Goal: Task Accomplishment & Management: Manage account settings

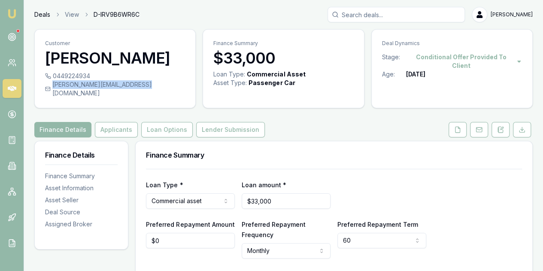
click at [41, 14] on link "Deals" at bounding box center [42, 14] width 16 height 9
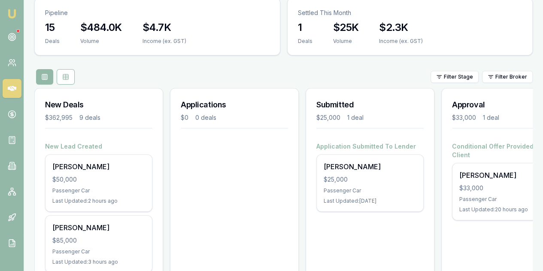
scroll to position [129, 0]
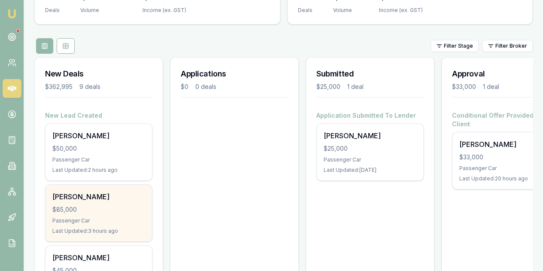
click at [125, 184] on div "Ty Manning $85,000 Passenger Car Last Updated: 3 hours ago" at bounding box center [98, 212] width 106 height 57
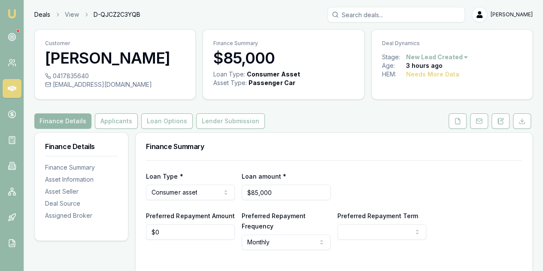
click at [41, 16] on link "Deals" at bounding box center [42, 14] width 16 height 9
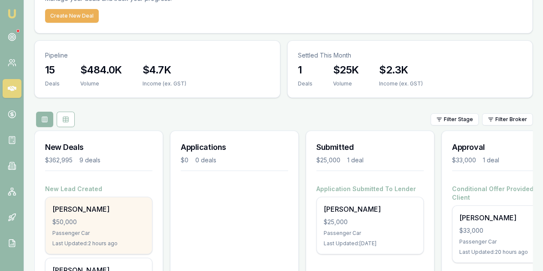
scroll to position [43, 0]
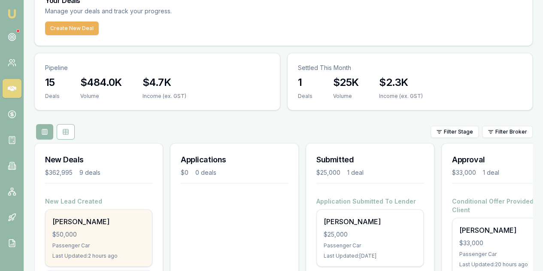
click at [121, 209] on div "Angus Crockett $50,000 Passenger Car Last Updated: 2 hours ago" at bounding box center [98, 237] width 106 height 57
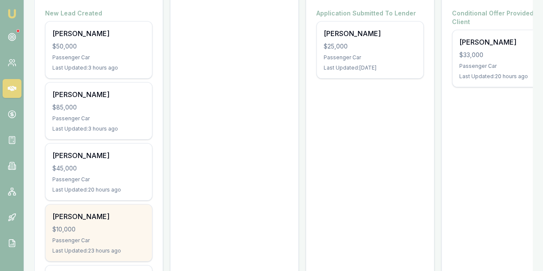
scroll to position [244, 0]
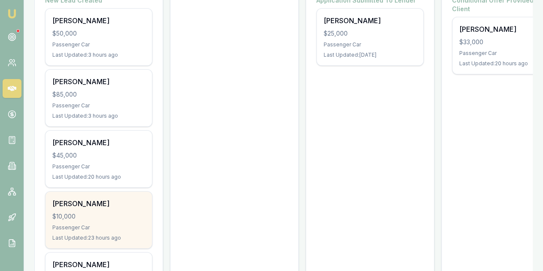
click at [114, 212] on div "$10,000" at bounding box center [98, 216] width 93 height 9
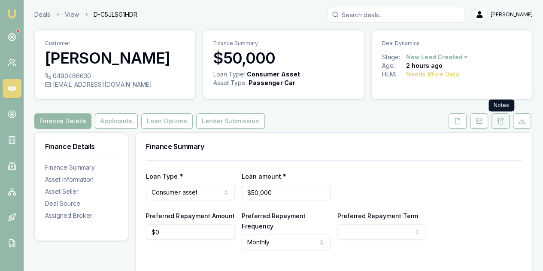
click at [503, 123] on icon at bounding box center [500, 121] width 5 height 6
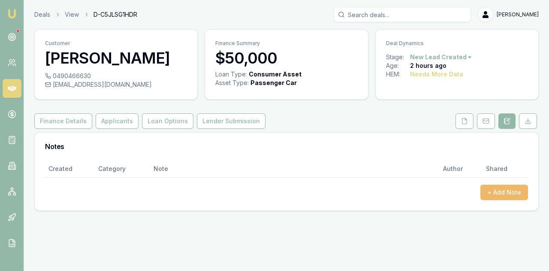
click at [507, 188] on button "+ Add Note" at bounding box center [504, 191] width 48 height 15
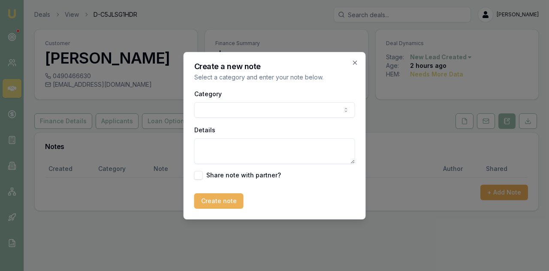
click at [228, 112] on body "Emu Broker Deals View D-C5JLSG1HDR Evette Abdo Toggle Menu Customer Angus Crock…" at bounding box center [274, 135] width 549 height 271
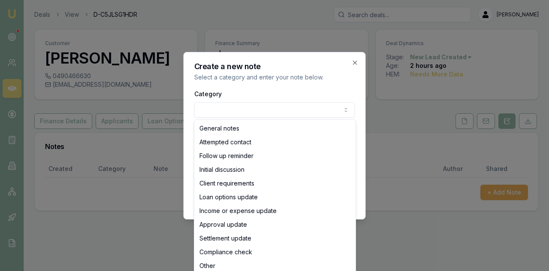
select select "ATTEMPTED_CONTACT"
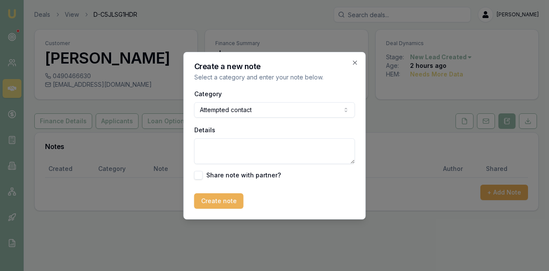
click at [212, 151] on textarea "Details" at bounding box center [274, 151] width 161 height 26
type textarea "he is looking only he didn't know someone was going to call not looking for fin…"
click at [224, 202] on button "Create note" at bounding box center [218, 200] width 49 height 15
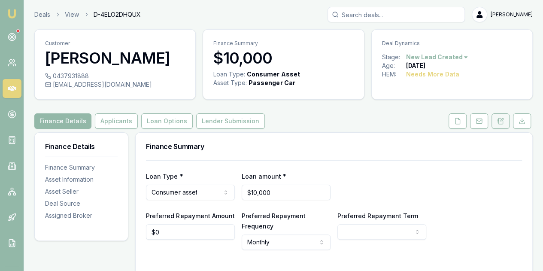
click at [501, 124] on button at bounding box center [500, 120] width 18 height 15
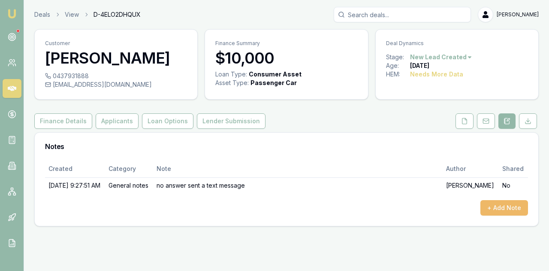
click at [495, 210] on button "+ Add Note" at bounding box center [504, 207] width 48 height 15
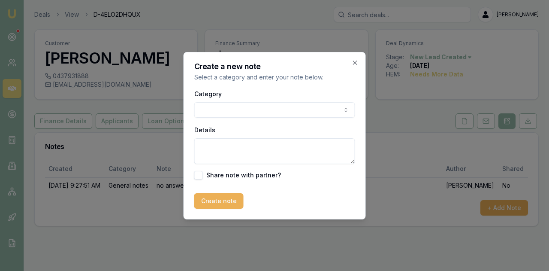
click at [235, 109] on body "Emu Broker Deals View D-4ELO2DHQUX Evette Abdo Toggle Menu Customer Jaiden Jone…" at bounding box center [274, 135] width 549 height 271
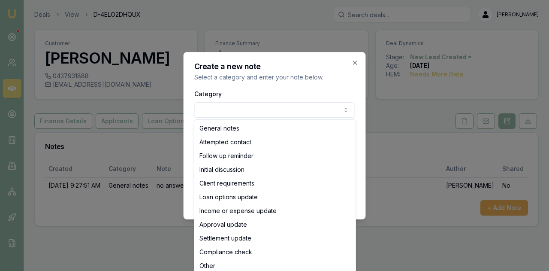
select select "ATTEMPTED_CONTACT"
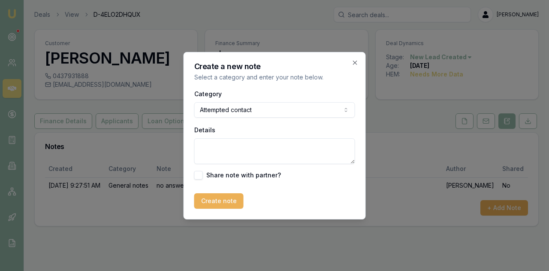
click at [210, 152] on textarea "Details" at bounding box center [274, 151] width 161 height 26
type textarea "no answer left a voice message and a text message"
click at [221, 201] on button "Create note" at bounding box center [218, 200] width 49 height 15
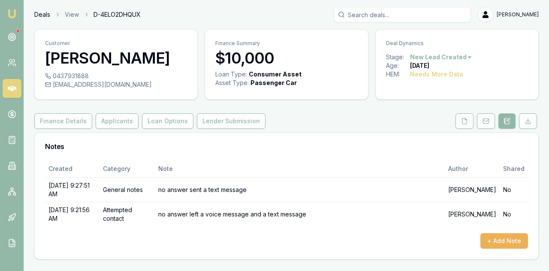
click at [44, 15] on link "Deals" at bounding box center [42, 14] width 16 height 9
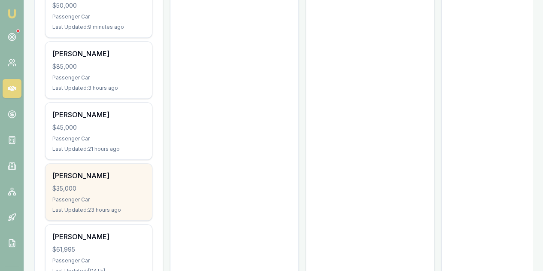
scroll to position [343, 0]
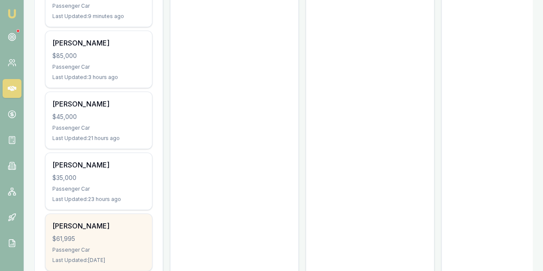
click at [99, 234] on div "$61,995" at bounding box center [98, 238] width 93 height 9
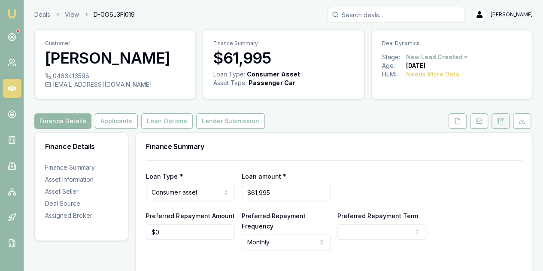
click at [500, 121] on icon at bounding box center [500, 121] width 7 height 7
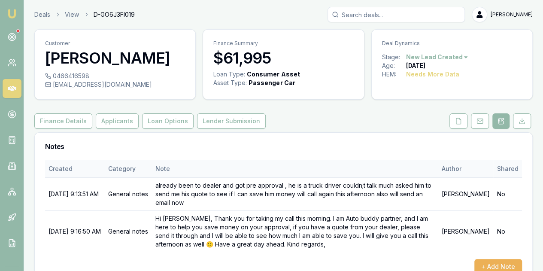
scroll to position [20, 0]
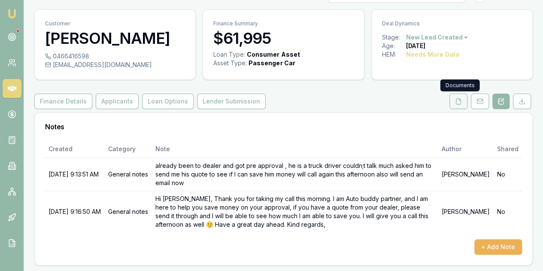
click at [456, 104] on icon at bounding box center [458, 101] width 7 height 7
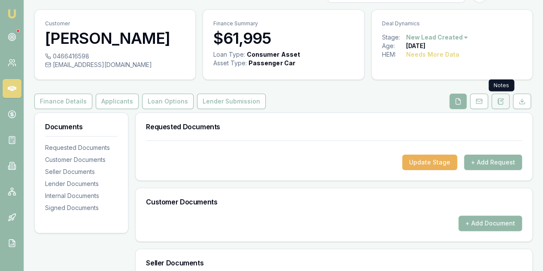
click at [498, 101] on icon at bounding box center [500, 101] width 7 height 7
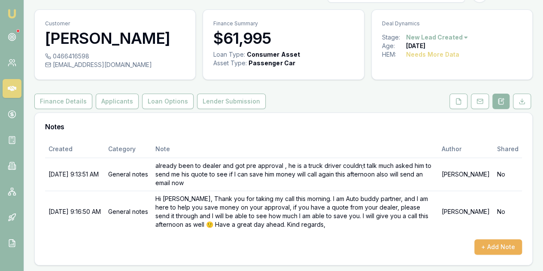
click at [205, 243] on div "+ Add Note" at bounding box center [283, 246] width 477 height 15
click at [457, 100] on icon at bounding box center [458, 101] width 7 height 7
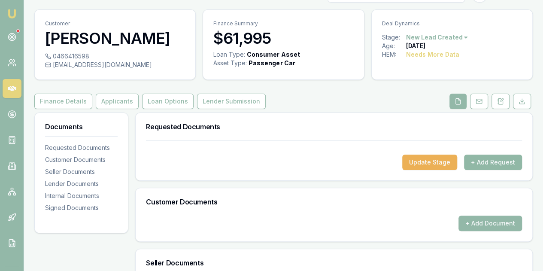
click at [498, 158] on button "+ Add Request" at bounding box center [493, 161] width 58 height 15
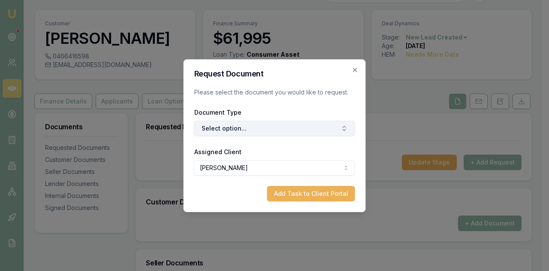
click at [238, 130] on button "Select option..." at bounding box center [274, 128] width 161 height 15
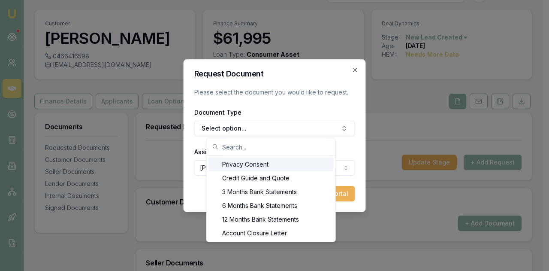
click at [248, 161] on div "Privacy Consent" at bounding box center [270, 164] width 125 height 14
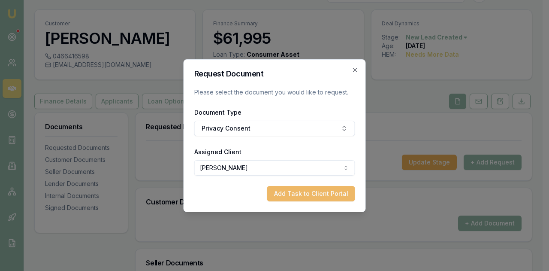
click at [310, 193] on button "Add Task to Client Portal" at bounding box center [311, 193] width 88 height 15
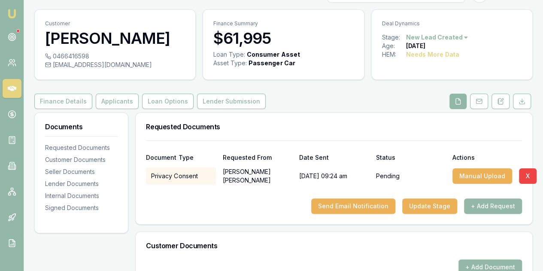
click at [457, 101] on icon at bounding box center [457, 101] width 7 height 7
click at [484, 204] on button "+ Add Request" at bounding box center [493, 205] width 58 height 15
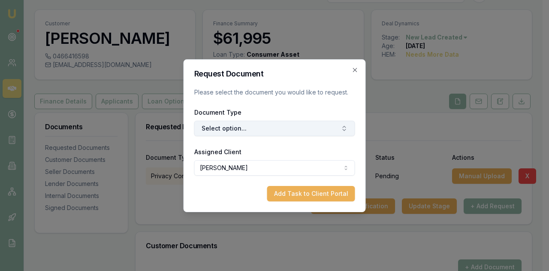
click at [238, 126] on button "Select option..." at bounding box center [274, 128] width 161 height 15
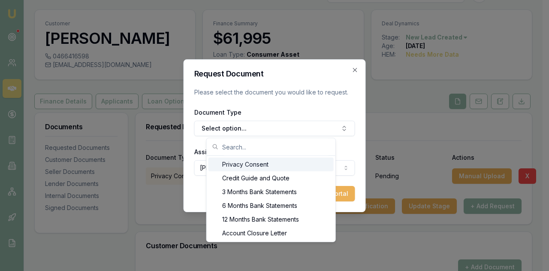
click at [232, 148] on input "text" at bounding box center [276, 146] width 108 height 17
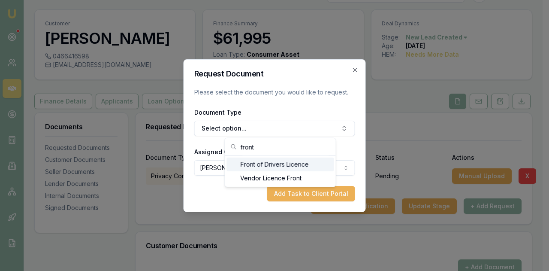
type input "front"
click at [269, 162] on div "Front of Drivers Licence" at bounding box center [279, 164] width 107 height 14
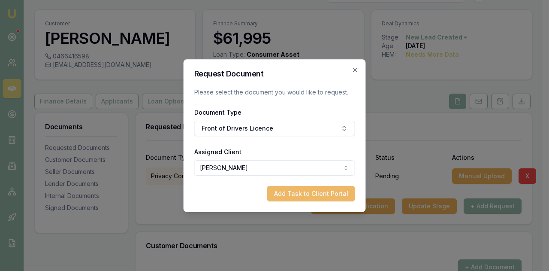
click at [310, 195] on button "Add Task to Client Portal" at bounding box center [311, 193] width 88 height 15
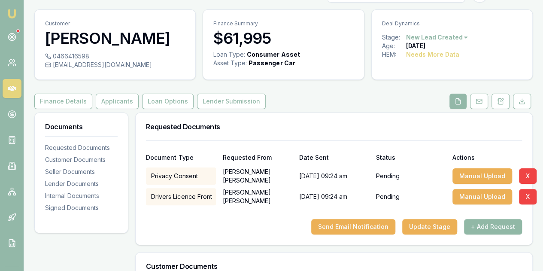
click at [486, 225] on button "+ Add Request" at bounding box center [493, 226] width 58 height 15
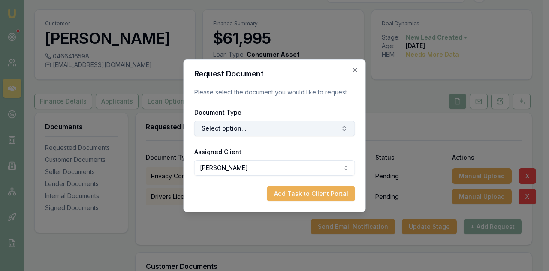
click at [229, 129] on button "Select option..." at bounding box center [274, 128] width 161 height 15
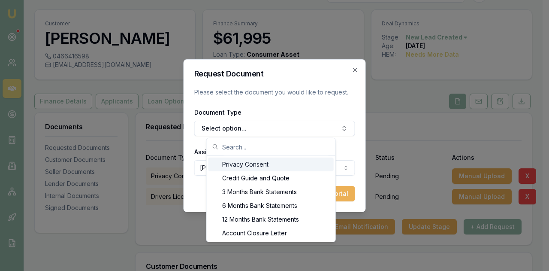
click at [236, 145] on input "text" at bounding box center [276, 146] width 108 height 17
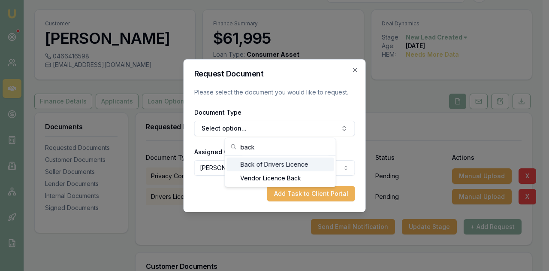
type input "back"
click at [258, 163] on div "Back of Drivers Licence" at bounding box center [279, 164] width 107 height 14
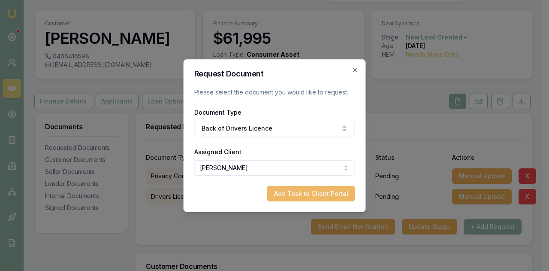
click at [302, 194] on button "Add Task to Client Portal" at bounding box center [311, 193] width 88 height 15
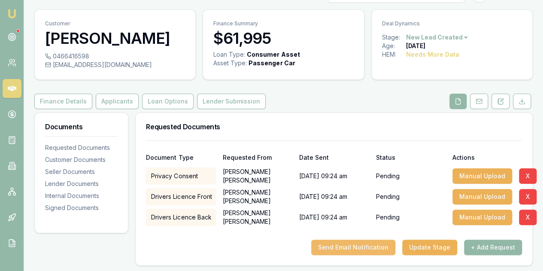
click at [359, 244] on button "Send Email Notification" at bounding box center [353, 246] width 84 height 15
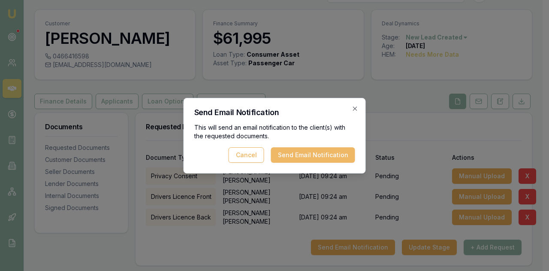
click at [314, 157] on button "Send Email Notification" at bounding box center [313, 154] width 84 height 15
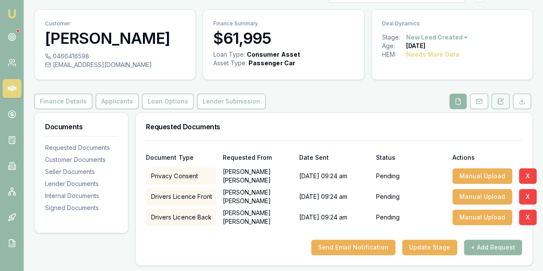
click at [502, 103] on icon at bounding box center [500, 101] width 7 height 7
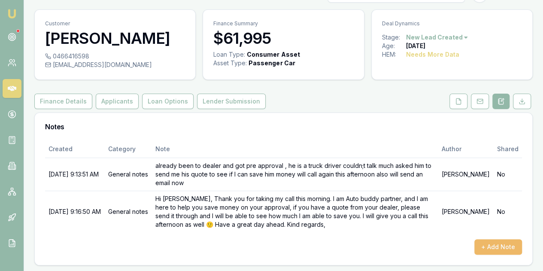
click at [493, 247] on button "+ Add Note" at bounding box center [498, 246] width 48 height 15
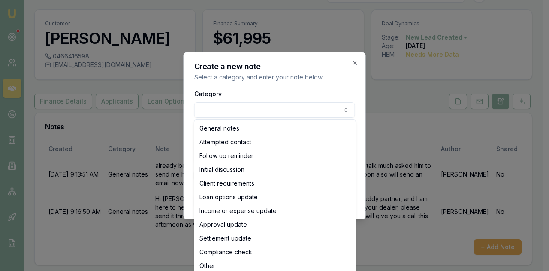
click at [219, 107] on body "Emu Broker Deals View D-GO6J3FI019 Evette Abdo Toggle Menu Customer Wade Stewar…" at bounding box center [271, 115] width 543 height 271
select select "ATTEMPTED_CONTACT"
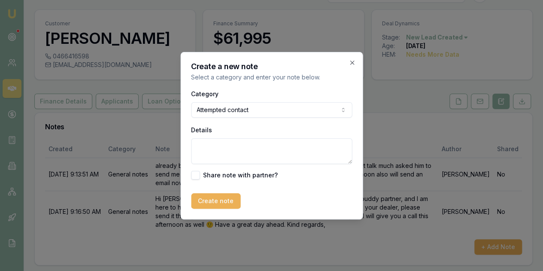
click at [208, 157] on textarea "Details" at bounding box center [271, 151] width 161 height 26
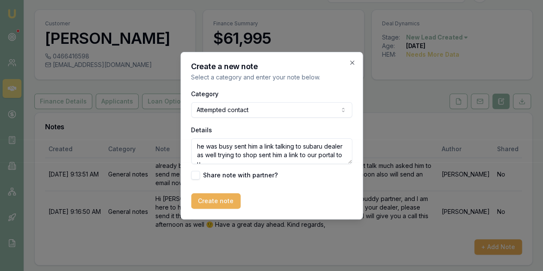
scroll to position [3, 0]
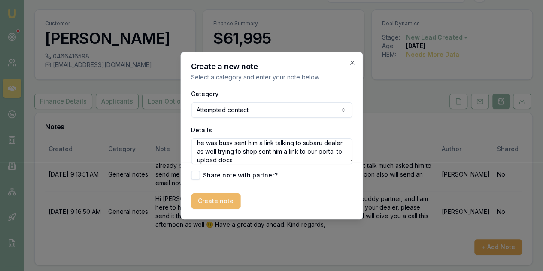
type textarea "he was busy sent him a link talking to subaru dealer as well trying to shop sen…"
click at [227, 203] on button "Create note" at bounding box center [215, 200] width 49 height 15
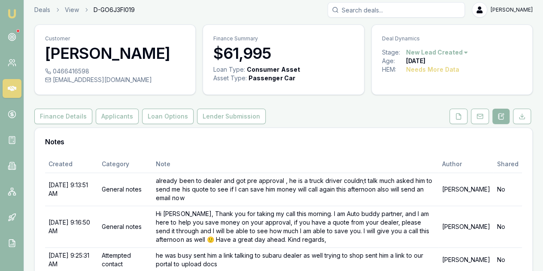
scroll to position [0, 0]
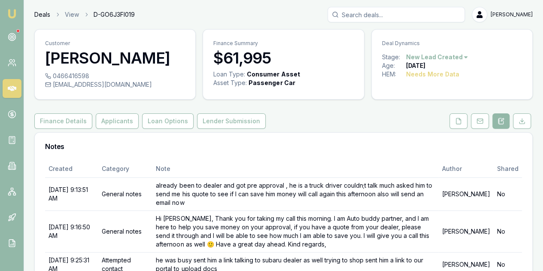
click at [39, 16] on link "Deals" at bounding box center [42, 14] width 16 height 9
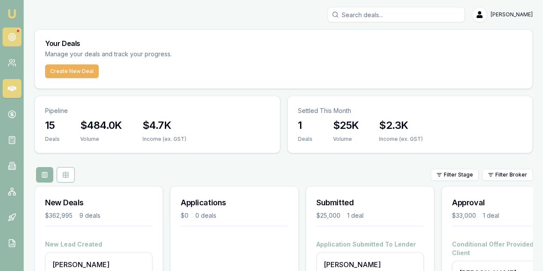
click at [11, 38] on icon at bounding box center [12, 37] width 9 height 9
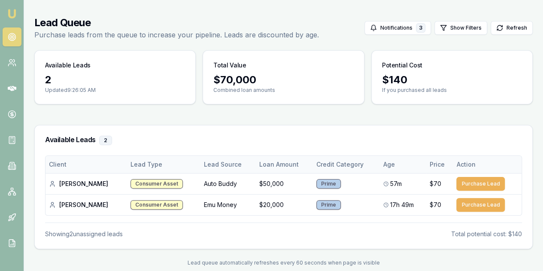
scroll to position [34, 0]
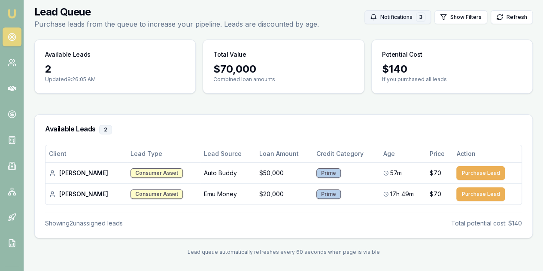
click at [397, 18] on button "Notifications 3" at bounding box center [397, 17] width 66 height 14
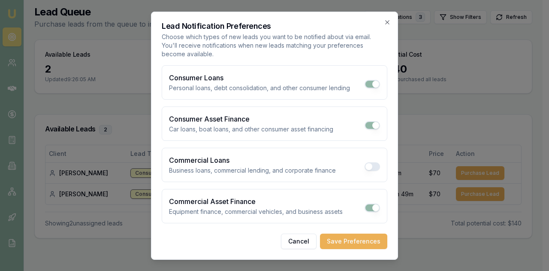
click at [376, 81] on button "Consumer Loans" at bounding box center [372, 84] width 15 height 9
checkbox input "false"
drag, startPoint x: 374, startPoint y: 125, endPoint x: 377, endPoint y: 134, distance: 9.5
click at [374, 124] on button "Consumer Asset Finance" at bounding box center [372, 125] width 15 height 9
checkbox input "false"
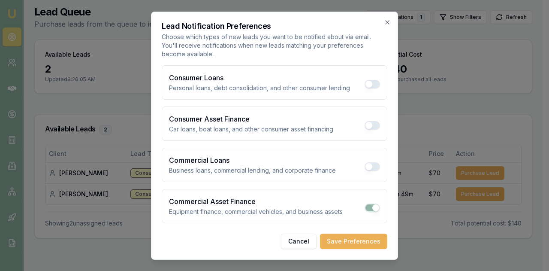
click at [375, 205] on button "Commercial Asset Finance" at bounding box center [372, 207] width 15 height 9
checkbox input "false"
click at [350, 240] on button "Save Preferences" at bounding box center [353, 240] width 67 height 15
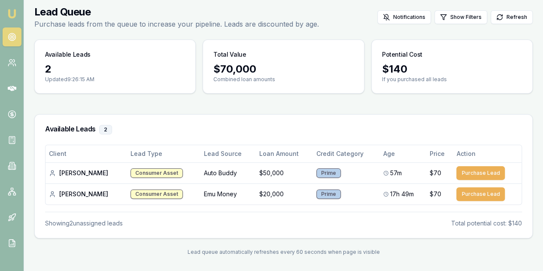
click at [451, 252] on div "Lead queue automatically refreshes every 60 seconds when page is visible" at bounding box center [283, 251] width 498 height 7
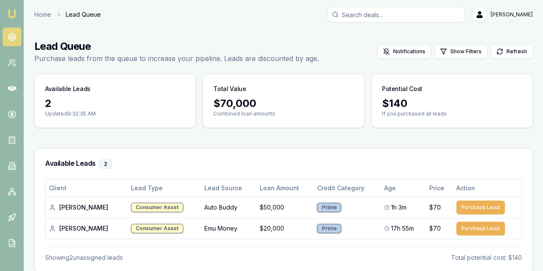
click at [263, 172] on div "Available Leads 2" at bounding box center [283, 164] width 497 height 30
click at [133, 20] on div "Home Lead Queue Evette Abdo" at bounding box center [283, 14] width 498 height 15
click at [46, 13] on link "Home" at bounding box center [42, 14] width 17 height 9
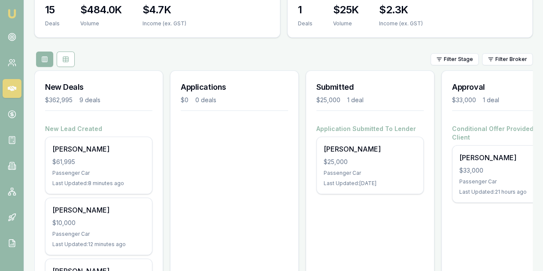
scroll to position [129, 0]
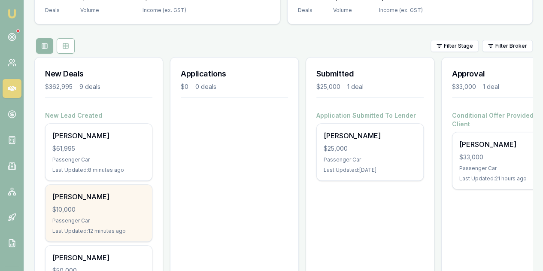
click at [74, 227] on div "Last Updated: 12 minutes ago" at bounding box center [98, 230] width 93 height 7
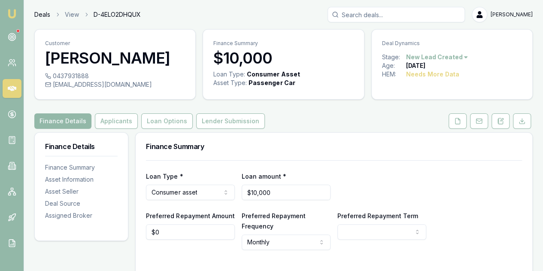
click at [44, 13] on link "Deals" at bounding box center [42, 14] width 16 height 9
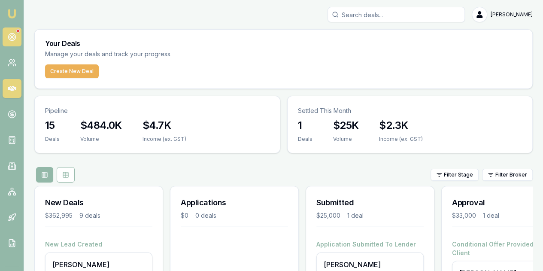
click at [13, 33] on icon at bounding box center [12, 37] width 9 height 9
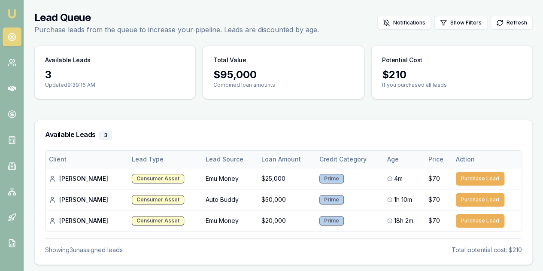
scroll to position [55, 0]
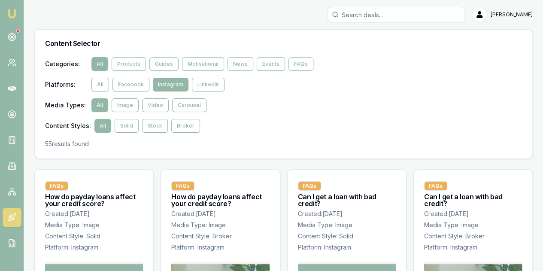
click at [100, 62] on button "All" at bounding box center [99, 64] width 17 height 14
click at [291, 63] on button "FAQs" at bounding box center [300, 64] width 25 height 14
click at [206, 83] on button "LinkedIn" at bounding box center [208, 85] width 33 height 14
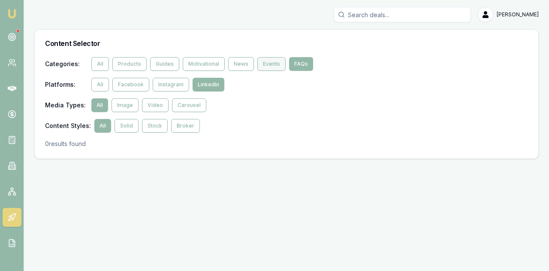
click at [267, 66] on button "Events" at bounding box center [271, 64] width 28 height 14
click at [193, 84] on button "LinkedIn" at bounding box center [209, 85] width 32 height 14
click at [170, 85] on button "Instagram" at bounding box center [171, 85] width 36 height 14
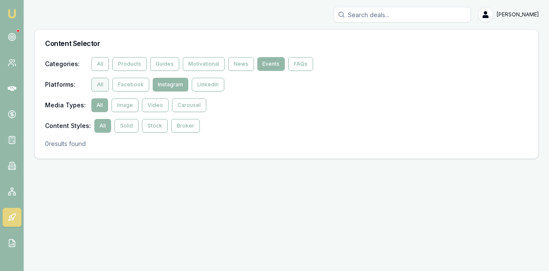
click at [96, 84] on button "All" at bounding box center [100, 85] width 18 height 14
click at [127, 104] on button "Image" at bounding box center [125, 105] width 27 height 14
click at [154, 105] on button "Video" at bounding box center [155, 105] width 27 height 14
click at [297, 66] on button "FAQs" at bounding box center [300, 64] width 25 height 14
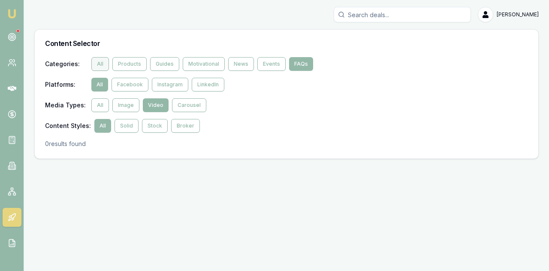
click at [103, 65] on button "All" at bounding box center [100, 64] width 18 height 14
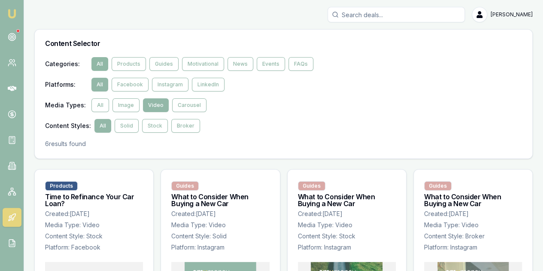
click at [102, 64] on button "All" at bounding box center [99, 64] width 17 height 14
click at [298, 60] on button "FAQs" at bounding box center [300, 64] width 25 height 14
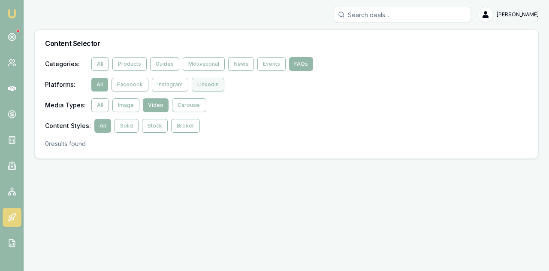
click at [208, 84] on button "LinkedIn" at bounding box center [208, 85] width 33 height 14
click at [177, 85] on button "Instagram" at bounding box center [171, 85] width 36 height 14
click at [133, 87] on button "Facebook" at bounding box center [130, 85] width 37 height 14
click at [97, 86] on button "All" at bounding box center [100, 85] width 18 height 14
click at [293, 64] on button "FAQs" at bounding box center [301, 64] width 24 height 14
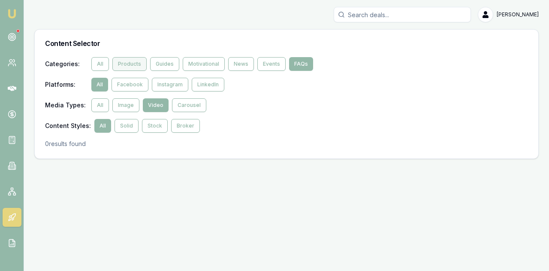
click at [140, 64] on button "Products" at bounding box center [129, 64] width 34 height 14
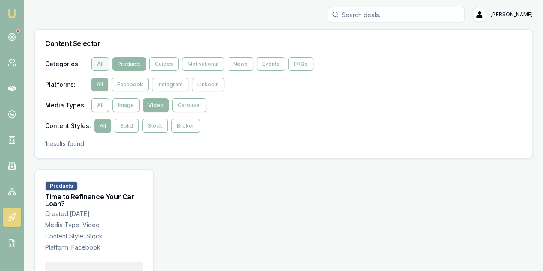
click at [104, 63] on button "All" at bounding box center [100, 64] width 18 height 14
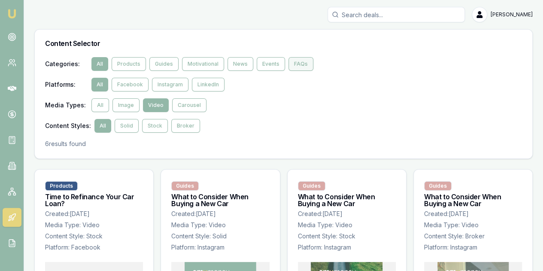
click at [300, 60] on button "FAQs" at bounding box center [300, 64] width 25 height 14
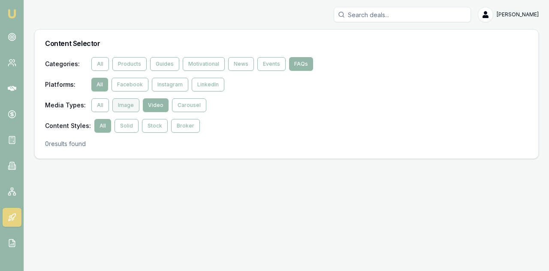
click at [124, 105] on button "Image" at bounding box center [125, 105] width 27 height 14
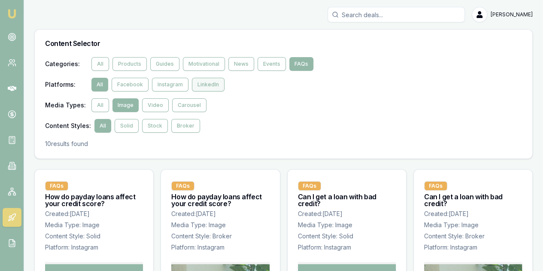
click at [206, 84] on button "LinkedIn" at bounding box center [208, 85] width 33 height 14
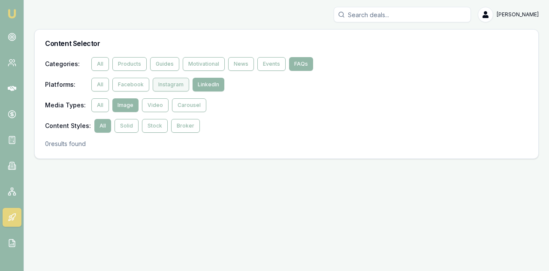
click at [175, 83] on button "Instagram" at bounding box center [171, 85] width 36 height 14
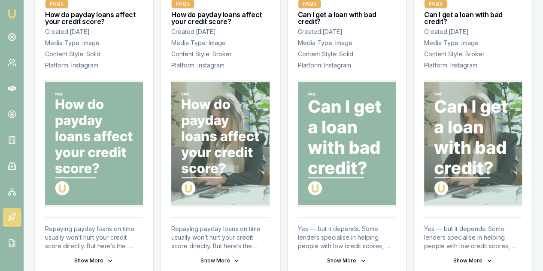
scroll to position [257, 0]
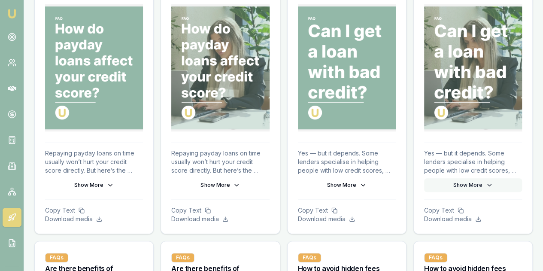
click at [488, 184] on icon at bounding box center [489, 184] width 7 height 7
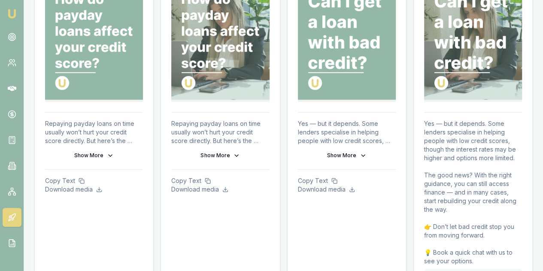
scroll to position [300, 0]
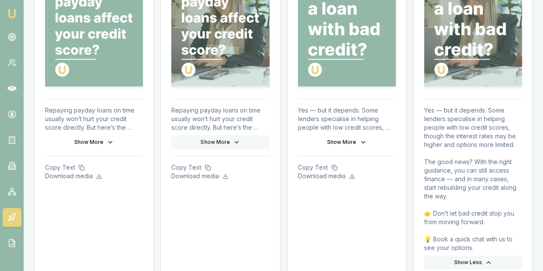
click at [235, 141] on icon at bounding box center [236, 142] width 3 height 2
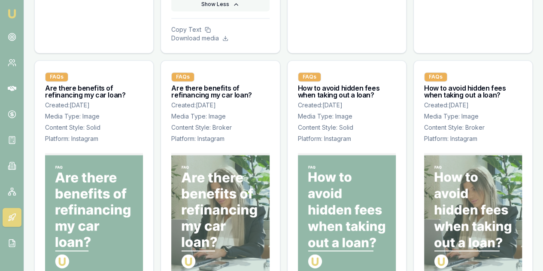
scroll to position [729, 0]
